Goal: Information Seeking & Learning: Learn about a topic

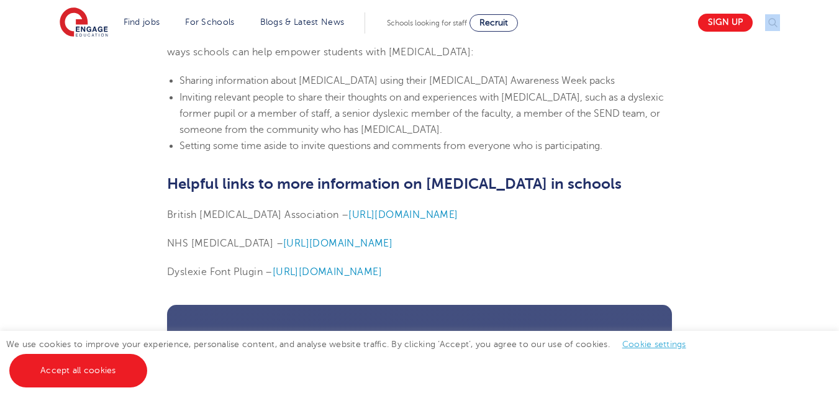
scroll to position [3047, 0]
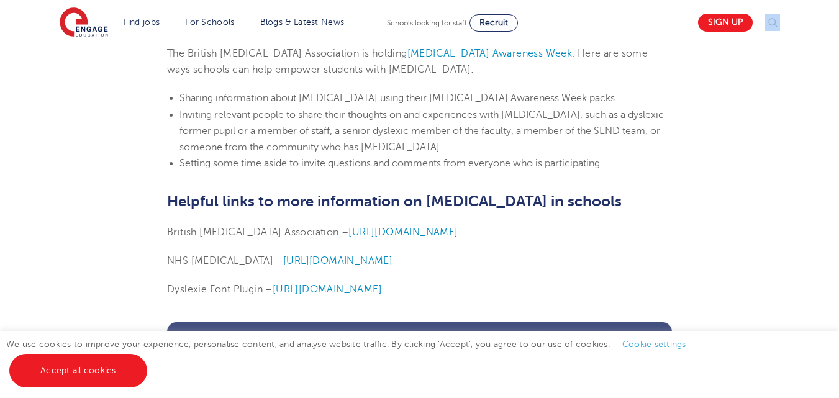
drag, startPoint x: 168, startPoint y: 142, endPoint x: 492, endPoint y: 261, distance: 344.9
copy section "Lore ip dolorsit? Am consectetu adi el sedd e tempo inci utlabore, et’d magnaal…"
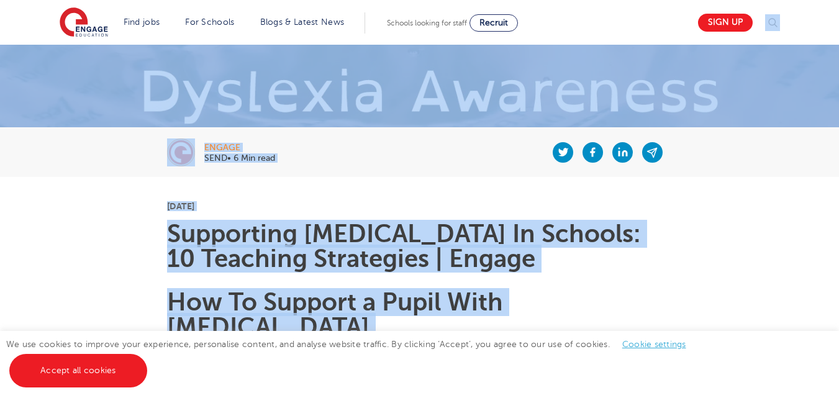
scroll to position [0, 0]
